Goal: Navigation & Orientation: Find specific page/section

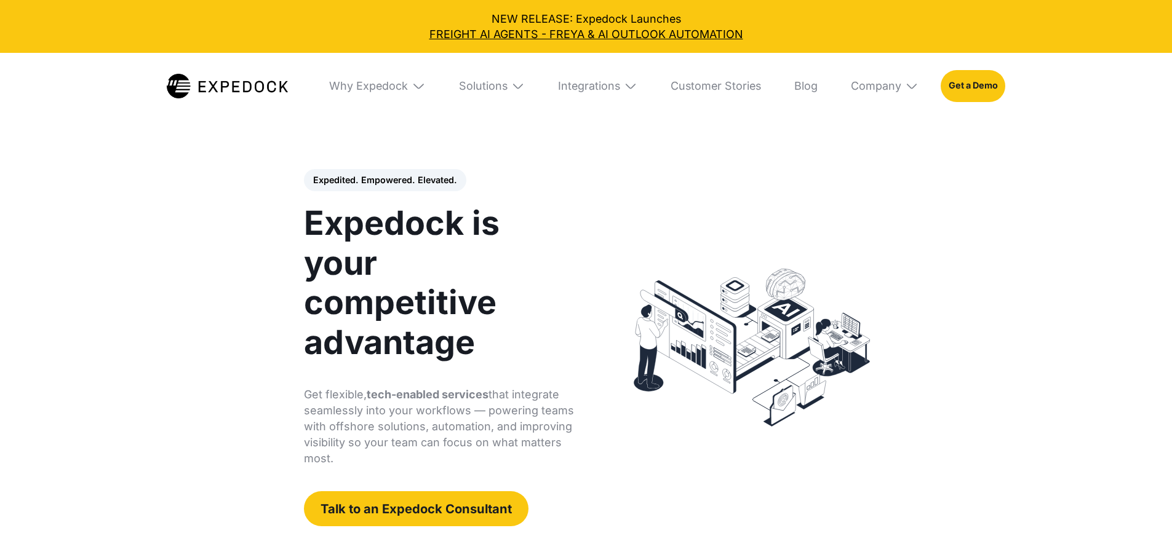
select select
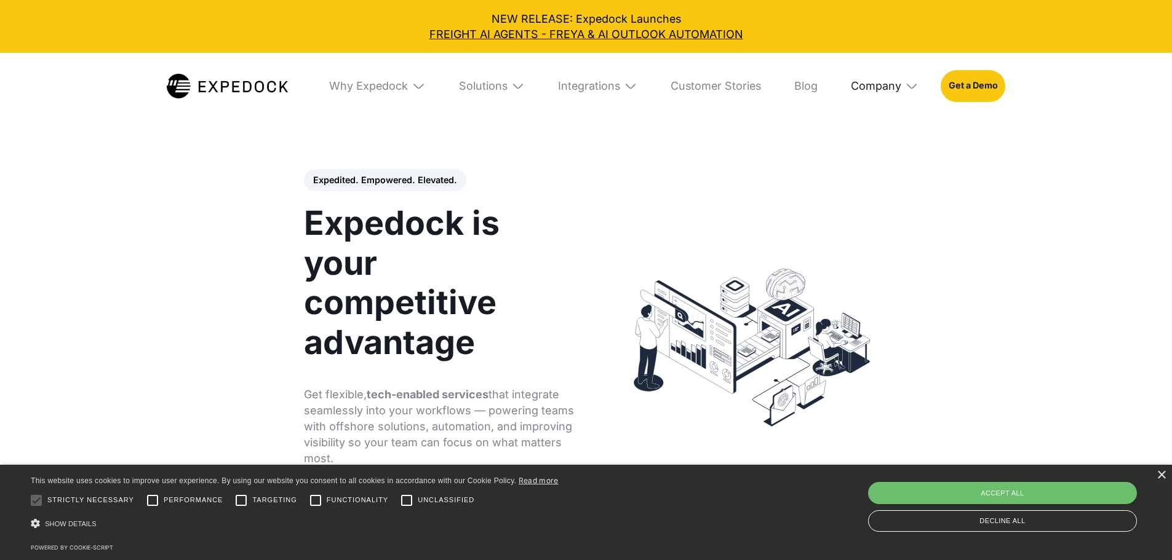
click at [901, 92] on div "Company" at bounding box center [876, 86] width 50 height 14
click at [903, 137] on link "About Us" at bounding box center [885, 137] width 90 height 36
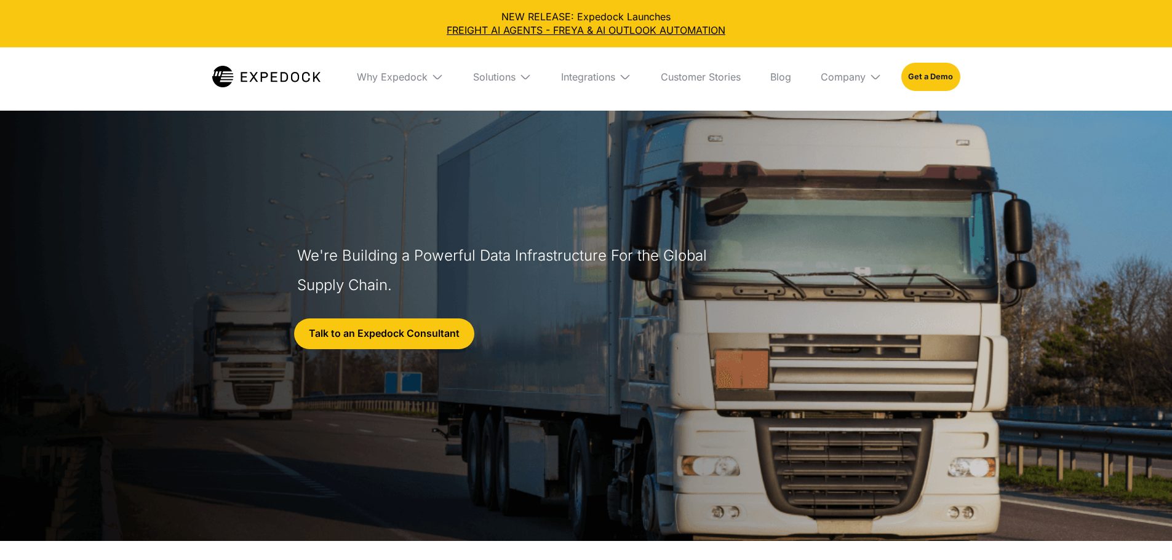
select select
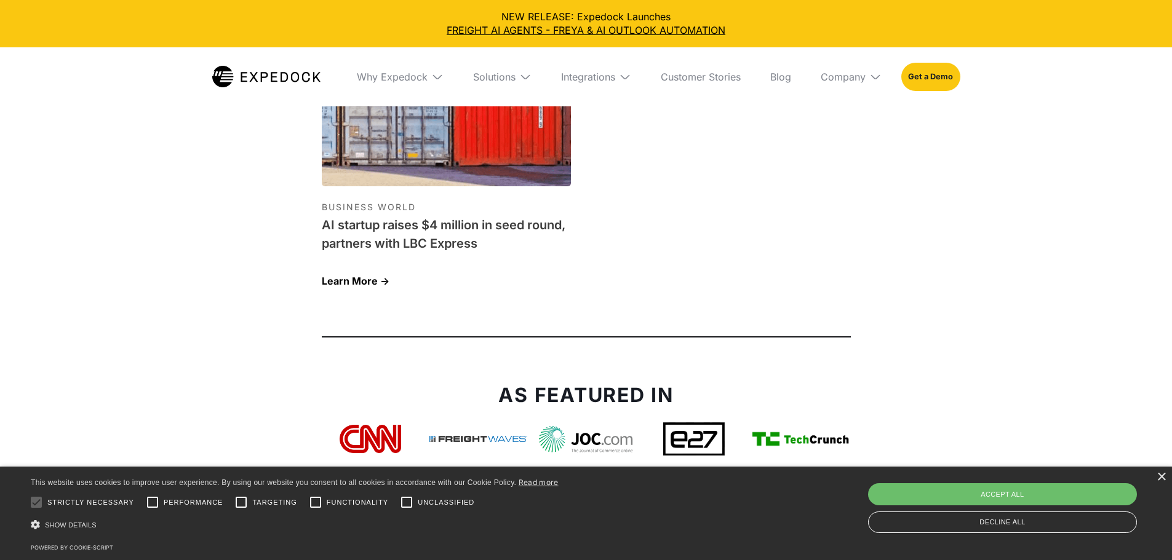
scroll to position [4553, 0]
